Goal: Task Accomplishment & Management: Use online tool/utility

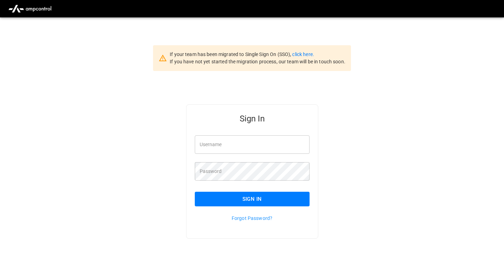
type input "*********"
click at [341, 120] on div "Sign In Username ********* Username Password Password Sign In Forgot Password?" at bounding box center [252, 182] width 504 height 223
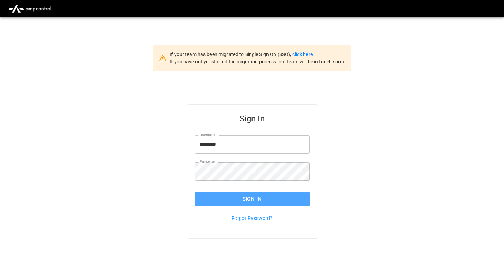
click at [286, 201] on button "Sign In" at bounding box center [252, 199] width 115 height 15
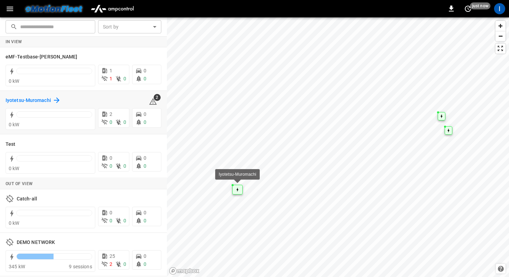
click at [42, 100] on h6 "Iyotetsu-Muromachi" at bounding box center [29, 101] width 46 height 8
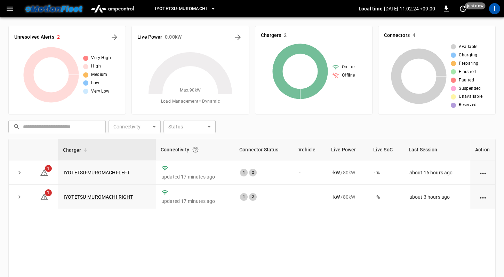
click at [173, 13] on button "Iyotetsu-Muromachi" at bounding box center [185, 9] width 67 height 14
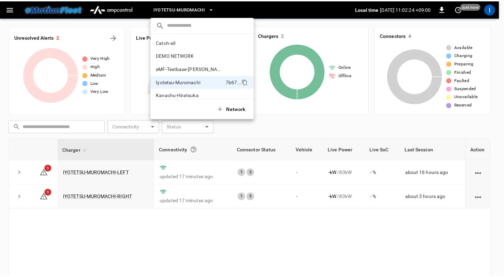
scroll to position [38, 0]
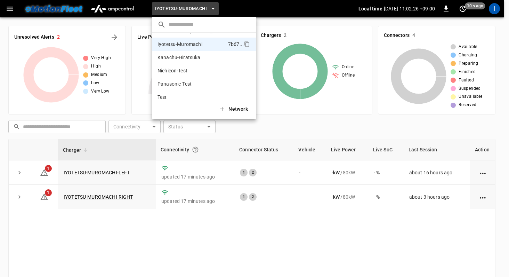
click at [7, 9] on div at bounding box center [254, 138] width 509 height 277
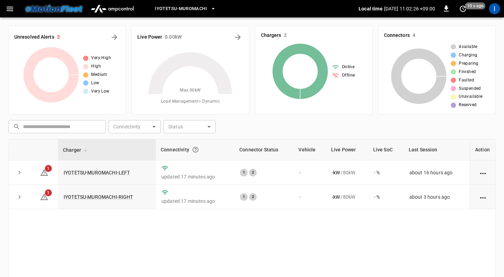
click at [12, 7] on icon "button" at bounding box center [10, 9] width 7 height 5
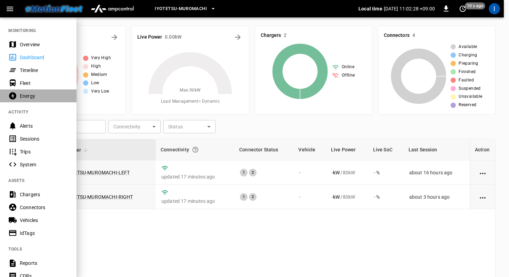
click at [30, 93] on div "Energy" at bounding box center [44, 95] width 48 height 7
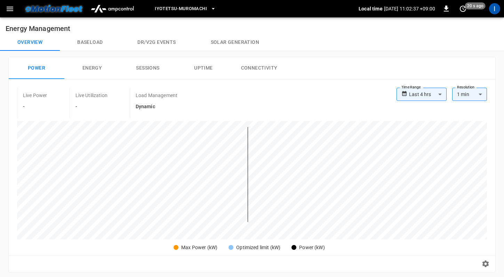
click at [95, 70] on button "Energy" at bounding box center [92, 68] width 56 height 22
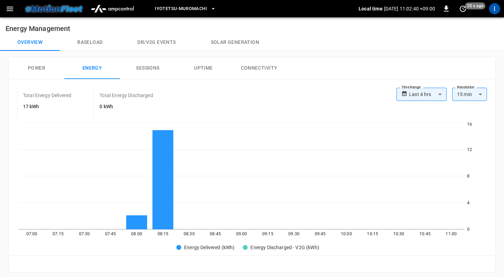
click at [71, 41] on button "Baseload" at bounding box center [90, 42] width 60 height 17
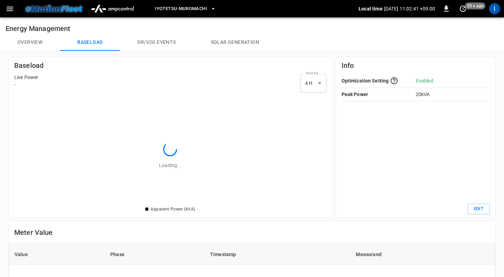
scroll to position [96, 298]
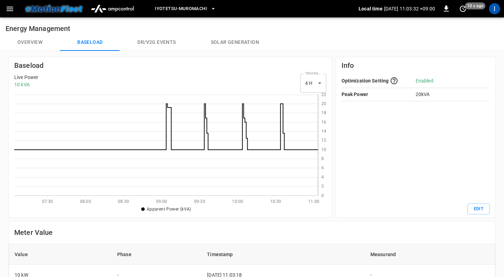
click at [40, 44] on button "Overview" at bounding box center [30, 42] width 60 height 17
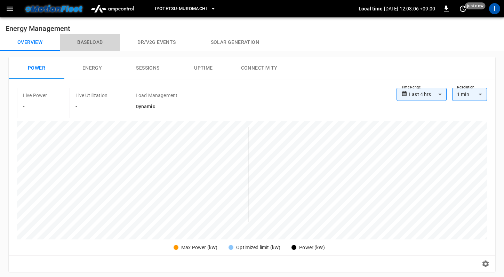
click at [96, 45] on button "Baseload" at bounding box center [90, 42] width 60 height 17
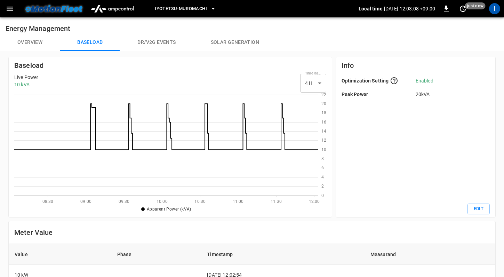
scroll to position [96, 298]
click at [316, 91] on body "Iyotetsu-[GEOGRAPHIC_DATA] Local time [DATE] 12:03:10 +09:00 0 just now I Energ…" at bounding box center [252, 231] width 504 height 462
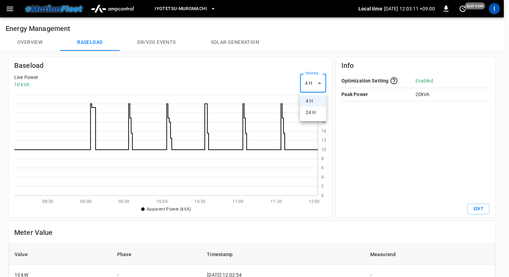
click at [311, 114] on li "24 H" at bounding box center [313, 112] width 26 height 11
type input "***"
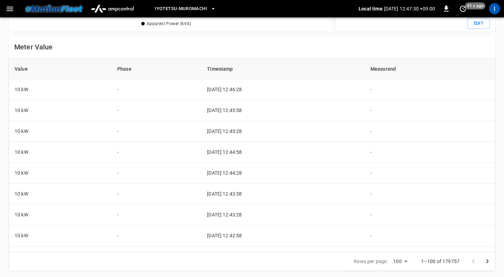
scroll to position [0, 0]
